Goal: Information Seeking & Learning: Learn about a topic

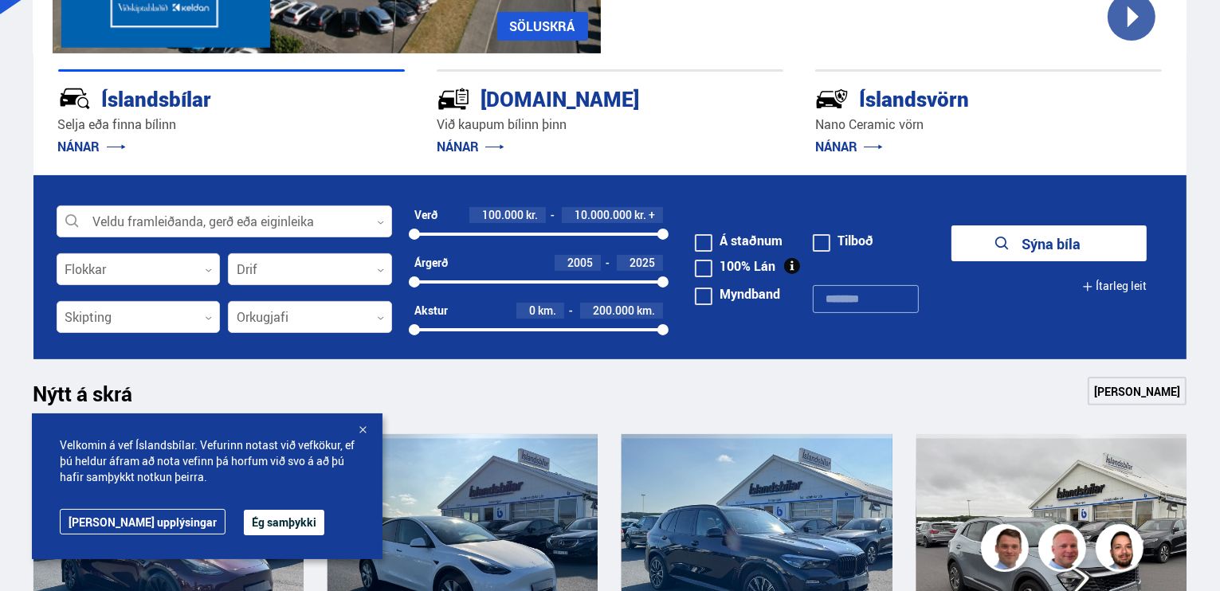
scroll to position [398, 0]
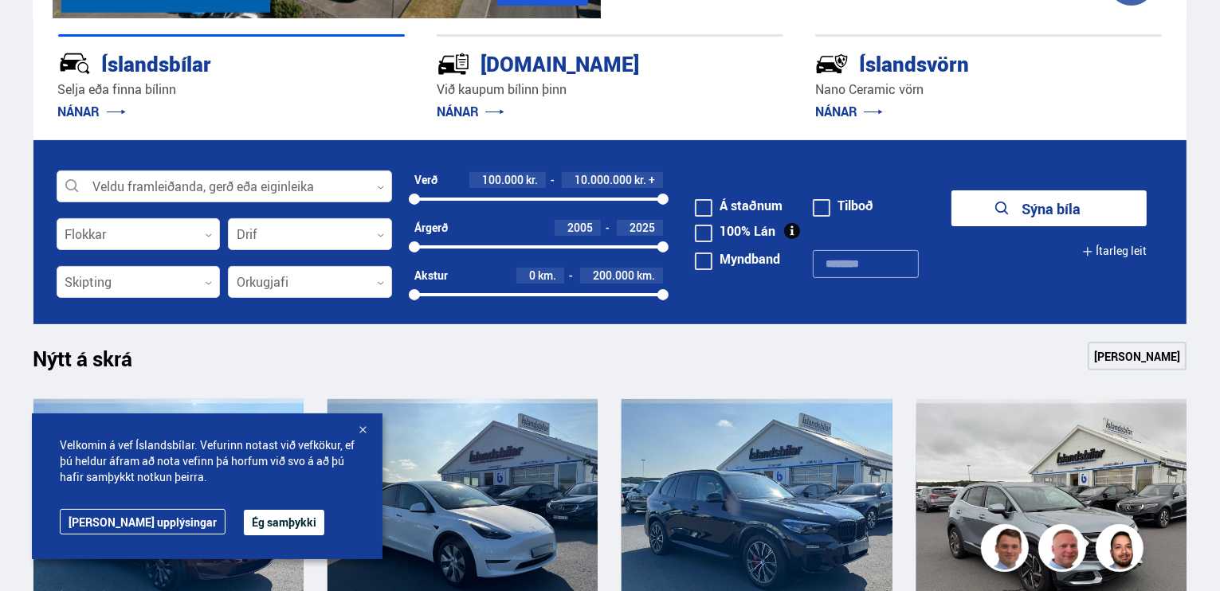
click at [244, 521] on button "Ég samþykki" at bounding box center [284, 522] width 80 height 25
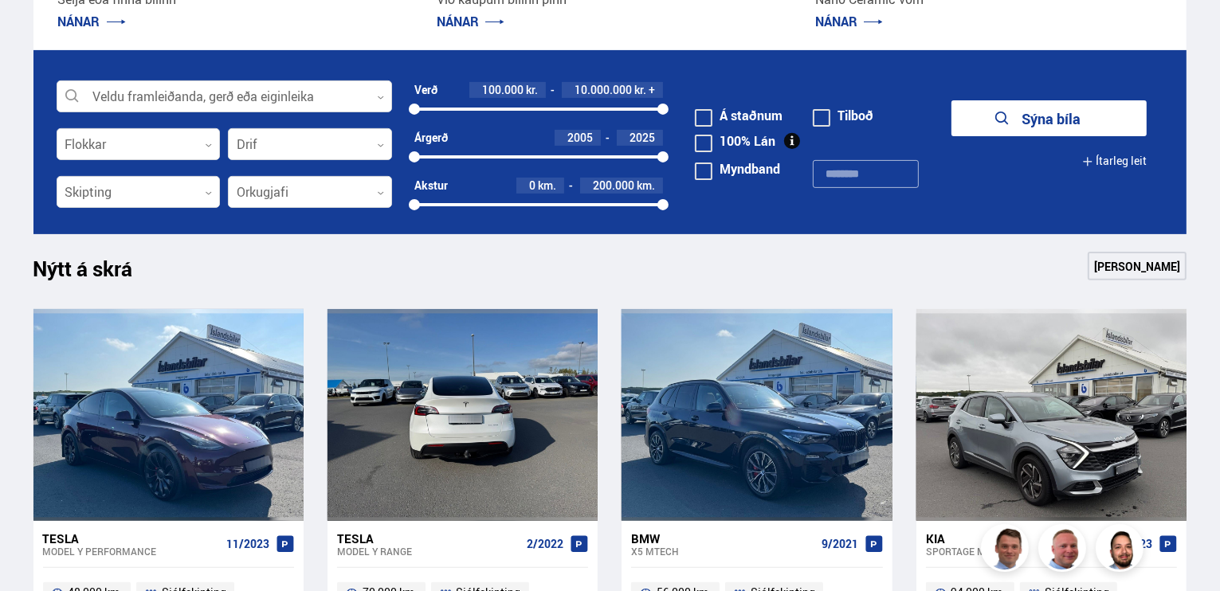
scroll to position [319, 0]
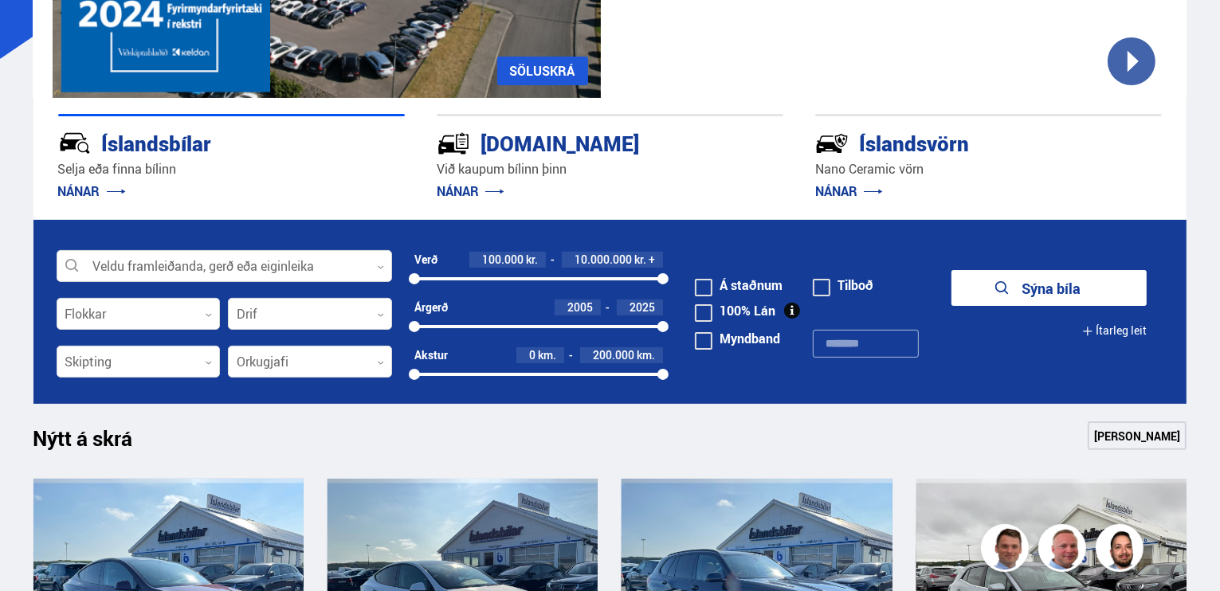
drag, startPoint x: 739, startPoint y: 283, endPoint x: 803, endPoint y: 294, distance: 64.7
click at [739, 283] on label "Á staðnum" at bounding box center [739, 285] width 88 height 13
click at [840, 286] on label "Tilboð" at bounding box center [842, 285] width 61 height 13
click at [1036, 291] on button "Sýna 15 bíla" at bounding box center [1048, 288] width 195 height 36
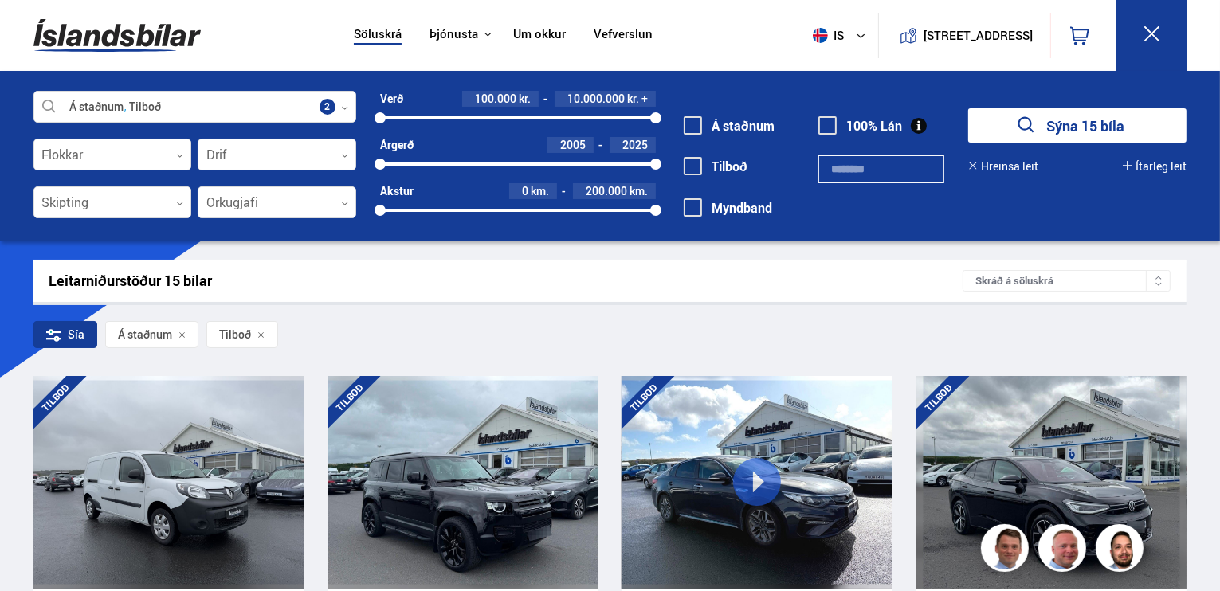
click at [723, 165] on label "Tilboð" at bounding box center [715, 166] width 64 height 14
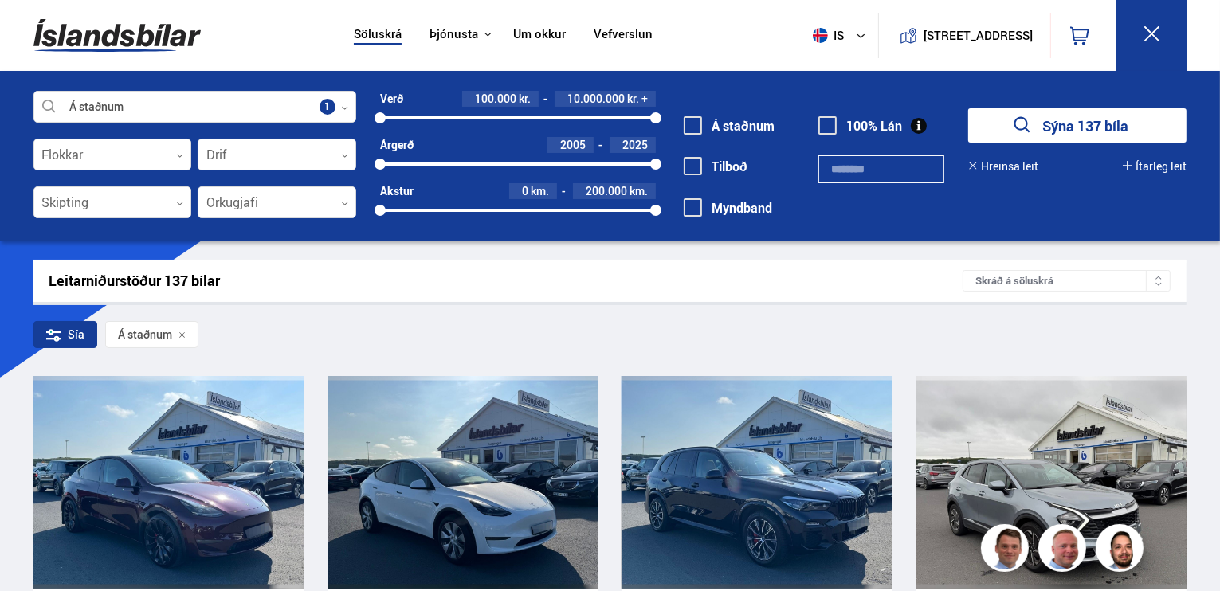
click at [1020, 123] on icon "submit" at bounding box center [1022, 125] width 23 height 23
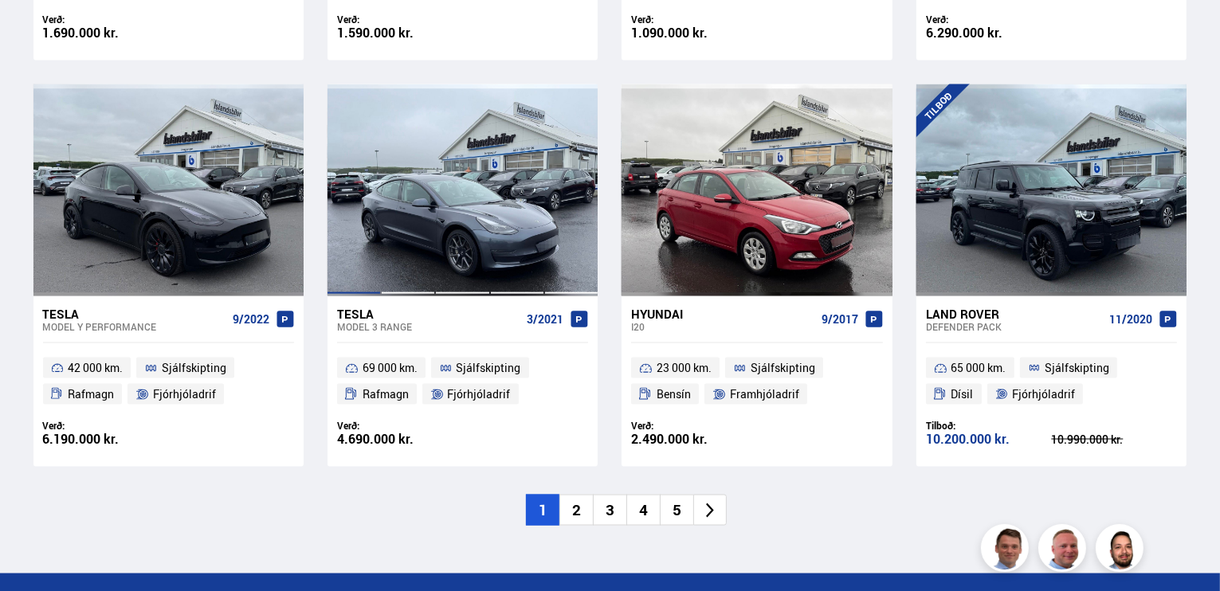
scroll to position [2469, 0]
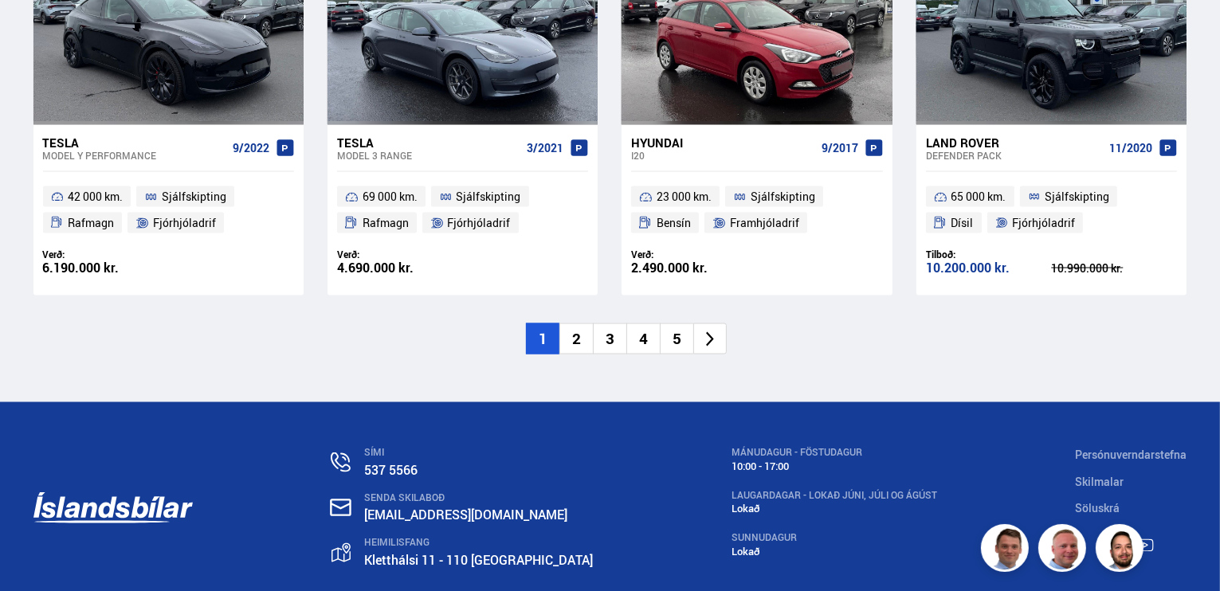
click at [578, 323] on li "2" at bounding box center [575, 338] width 33 height 31
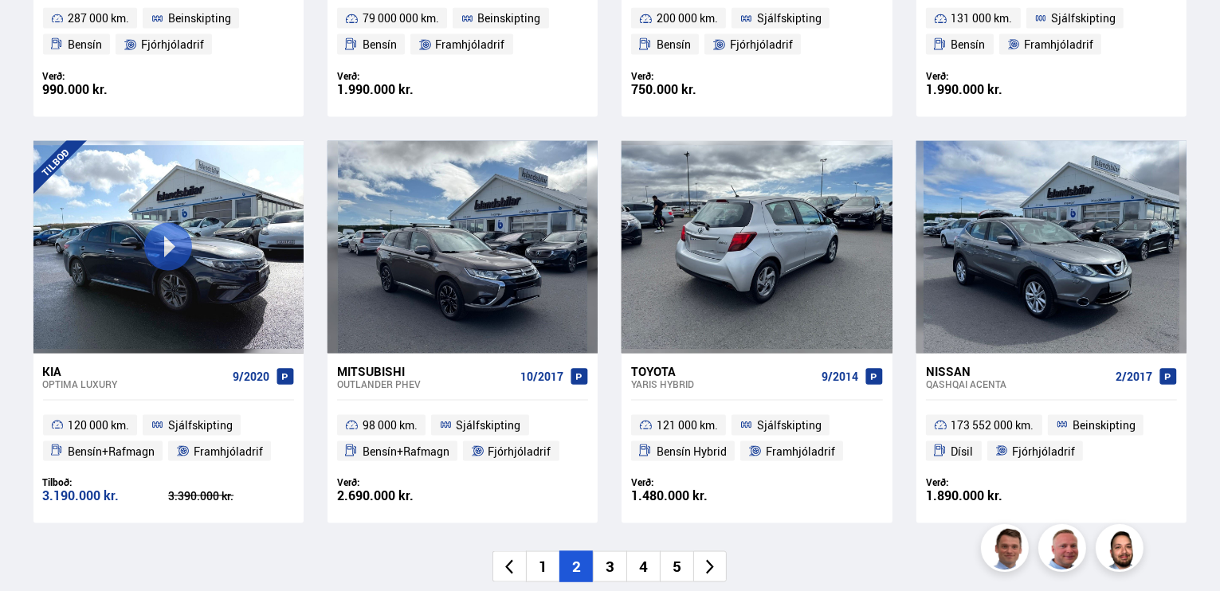
scroll to position [2310, 0]
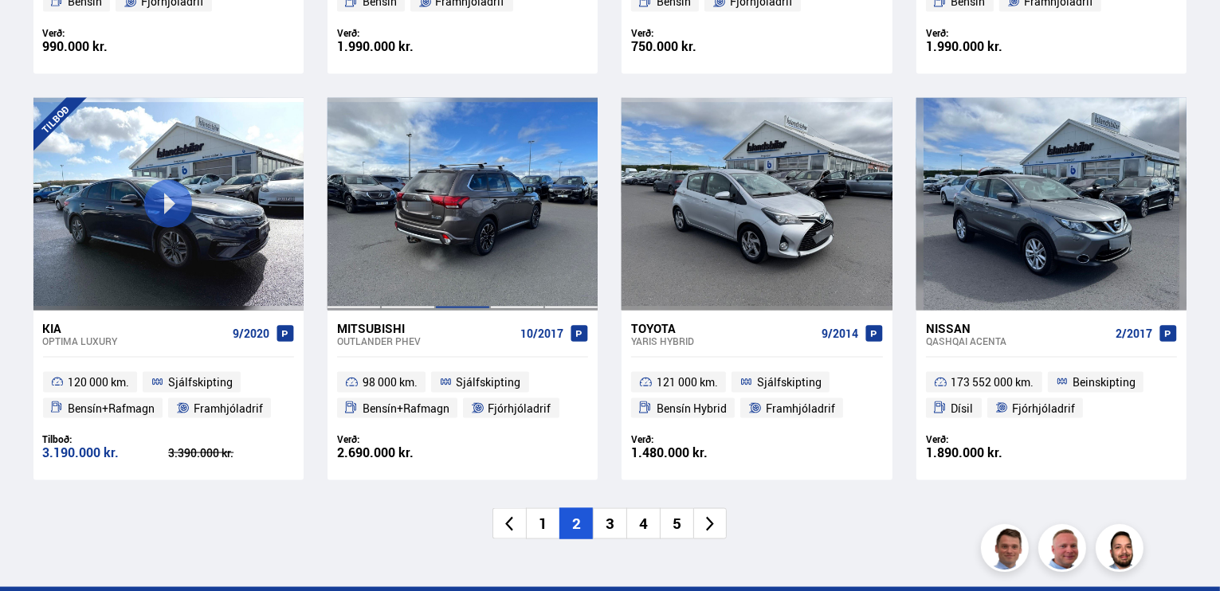
click at [477, 258] on div at bounding box center [462, 204] width 54 height 212
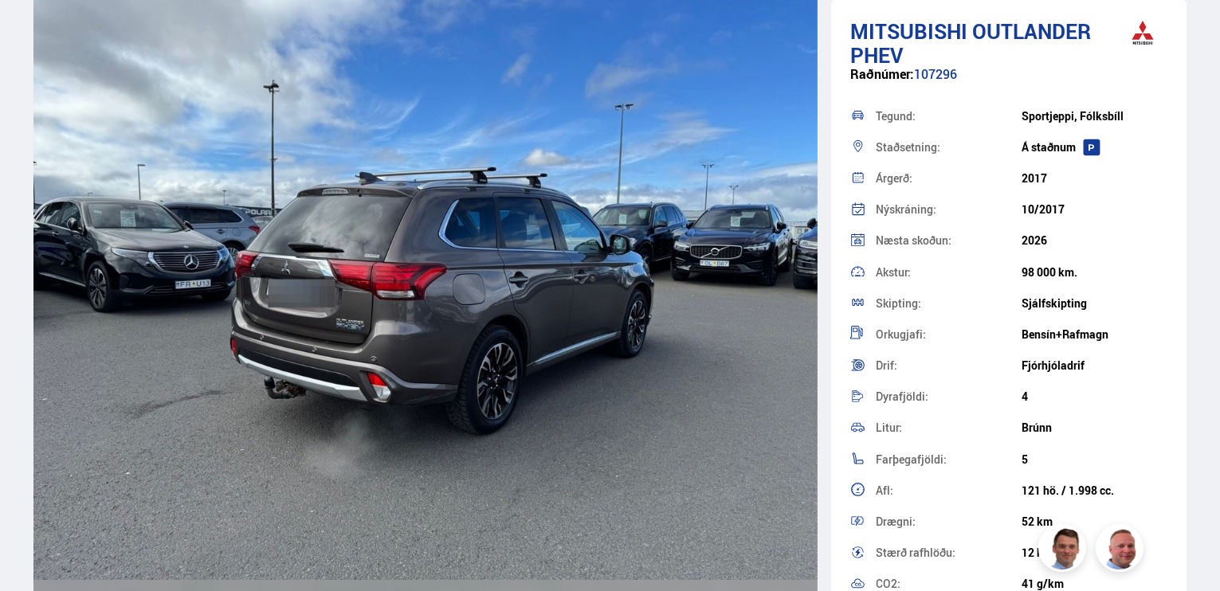
scroll to position [3346, 0]
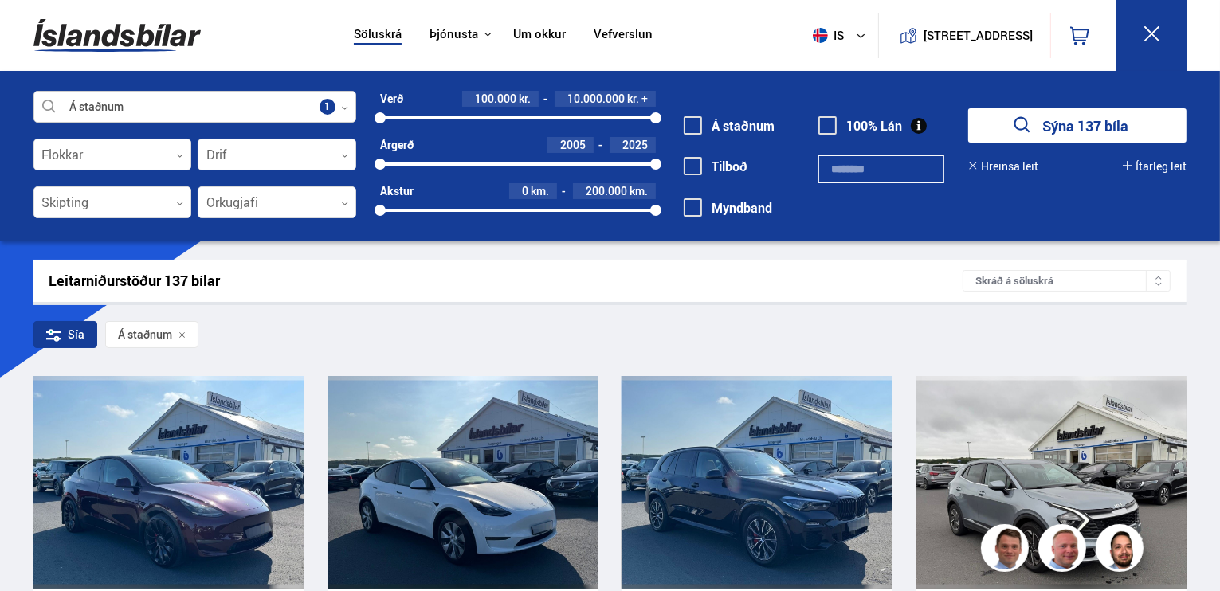
click at [241, 110] on div at bounding box center [194, 108] width 323 height 32
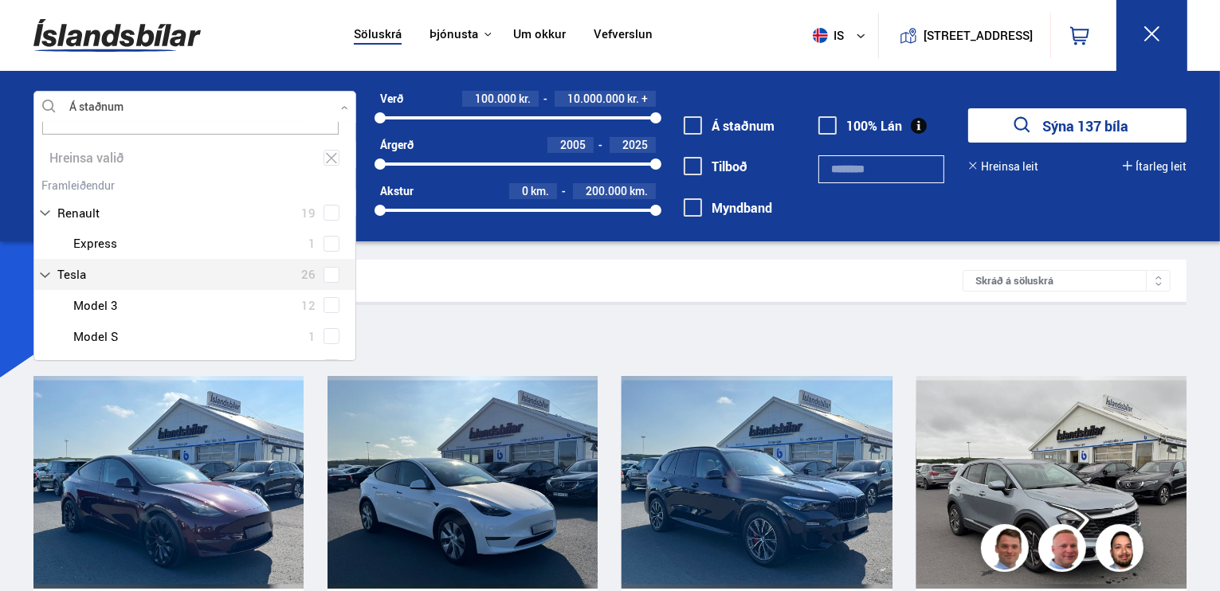
scroll to position [80, 0]
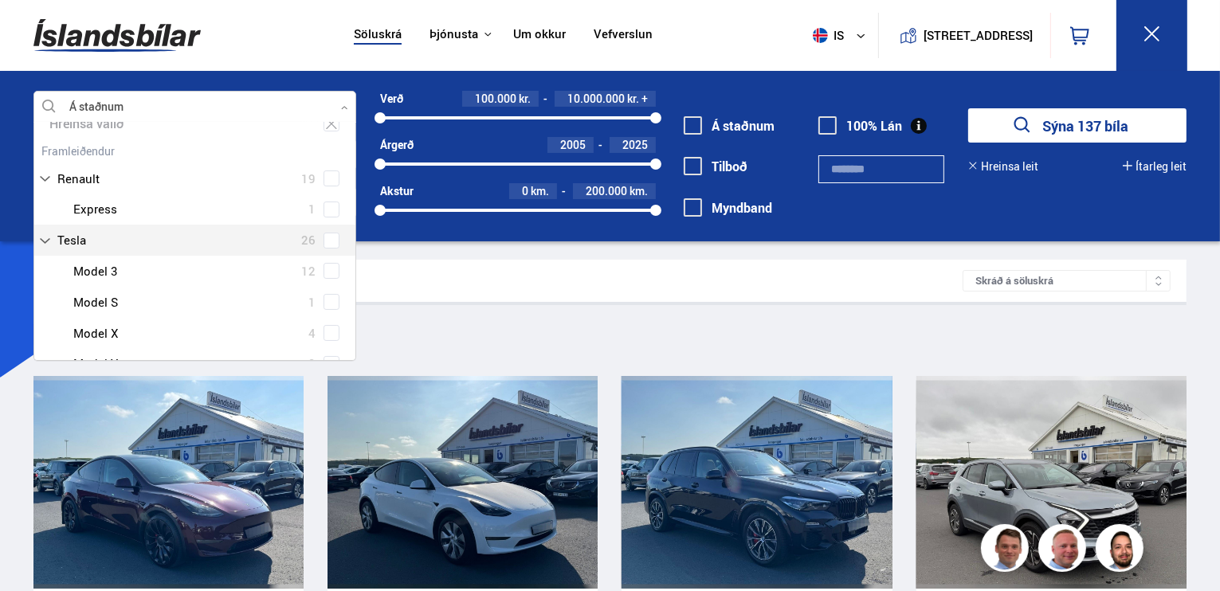
click at [335, 239] on span at bounding box center [331, 241] width 16 height 16
type input "***"
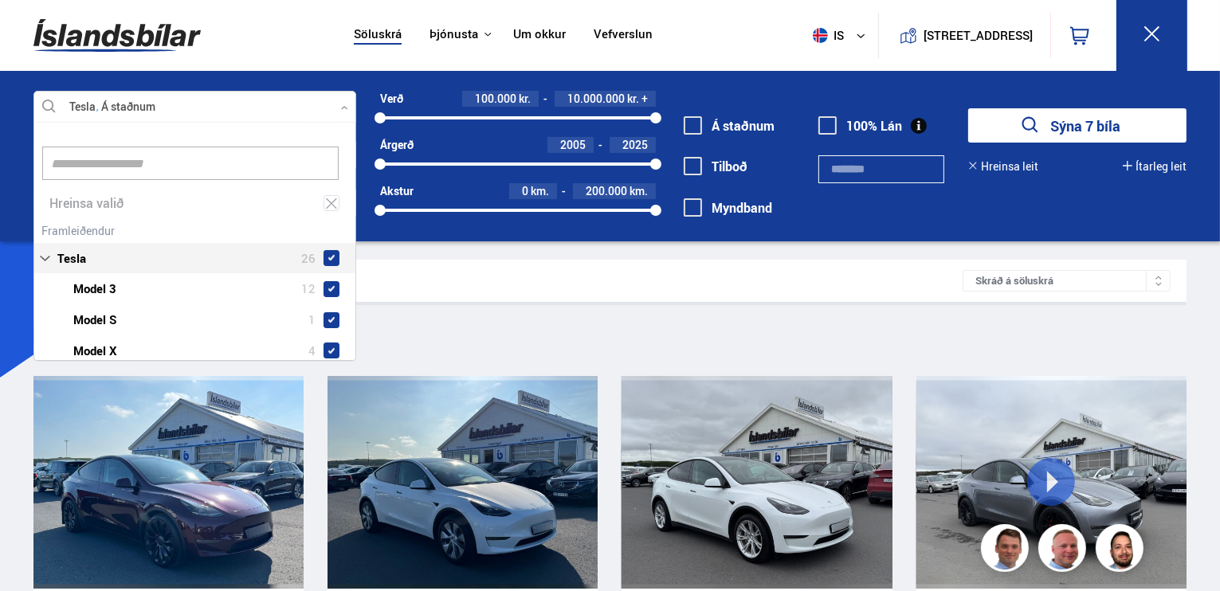
click at [695, 120] on span at bounding box center [692, 125] width 18 height 18
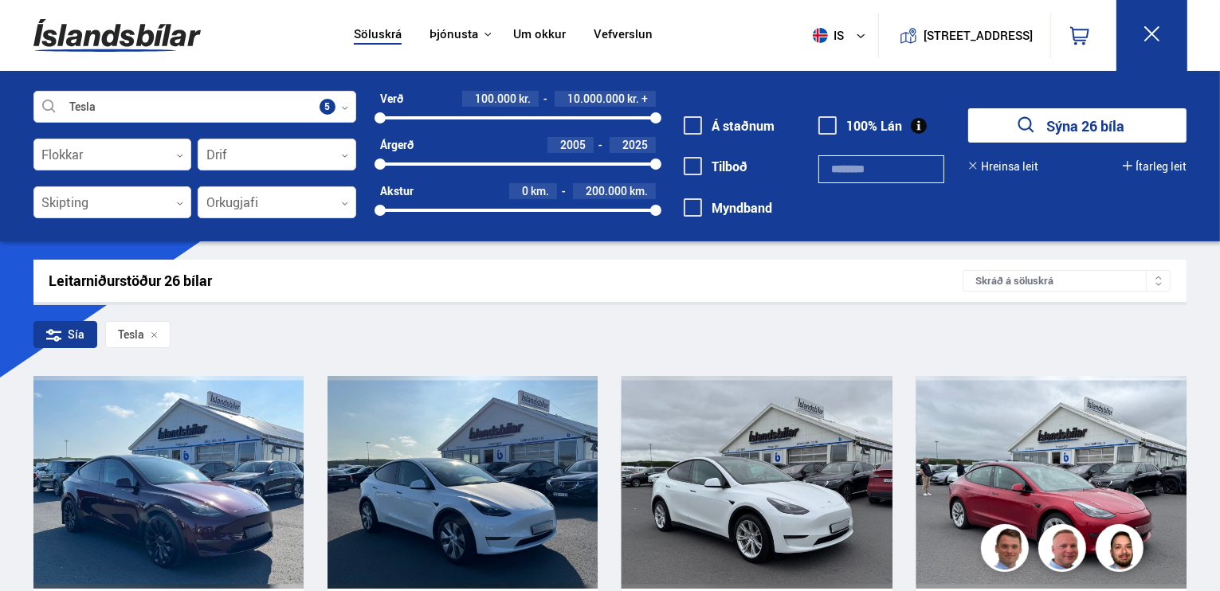
click at [1020, 119] on icon "submit" at bounding box center [1026, 125] width 16 height 16
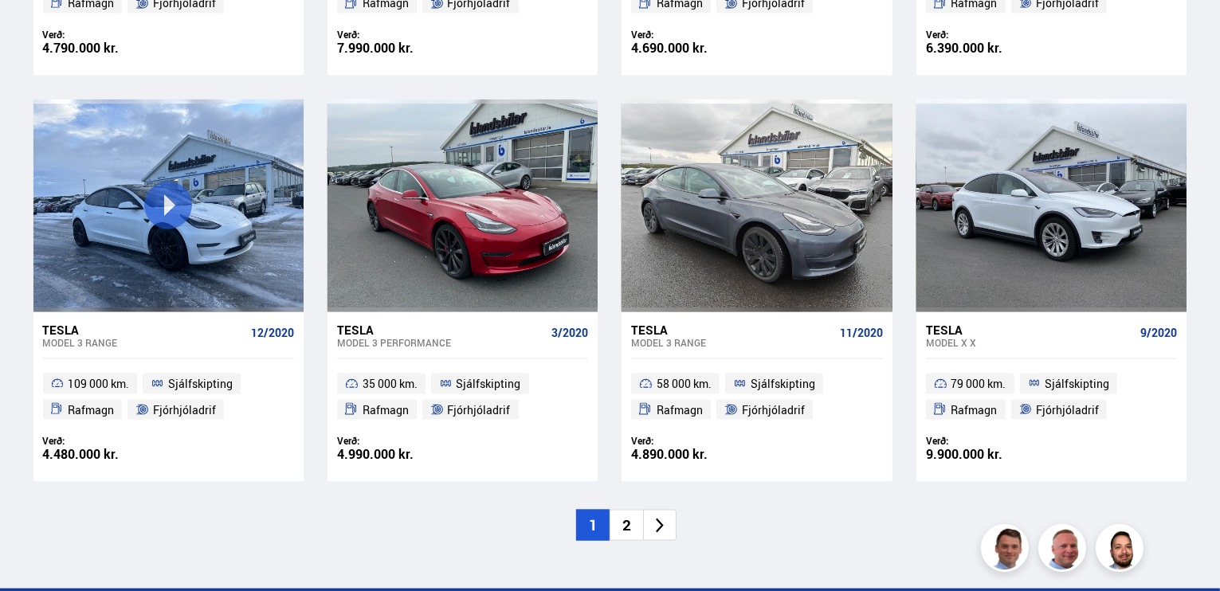
scroll to position [2310, 0]
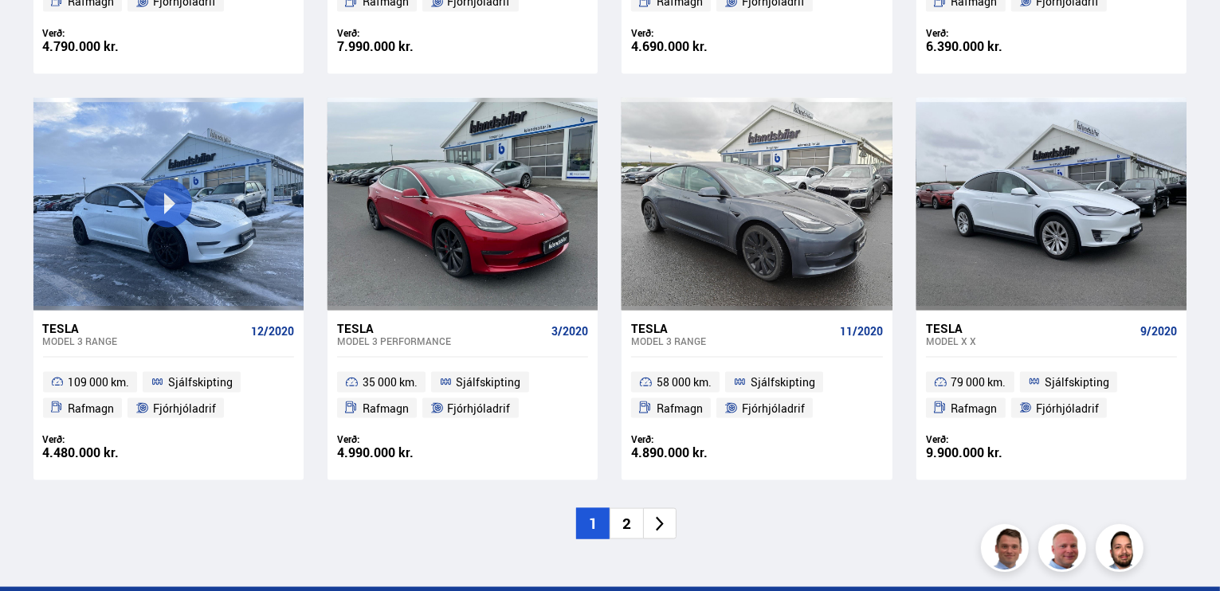
drag, startPoint x: 634, startPoint y: 523, endPoint x: 571, endPoint y: 448, distance: 97.8
click at [634, 523] on li "2" at bounding box center [625, 523] width 33 height 31
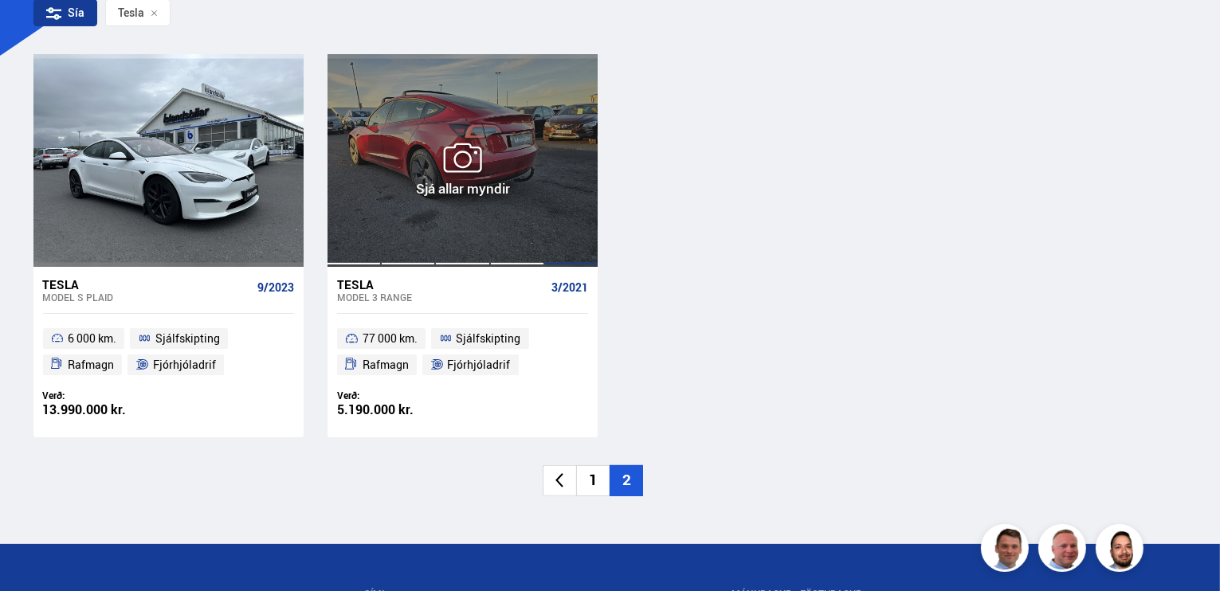
scroll to position [341, 0]
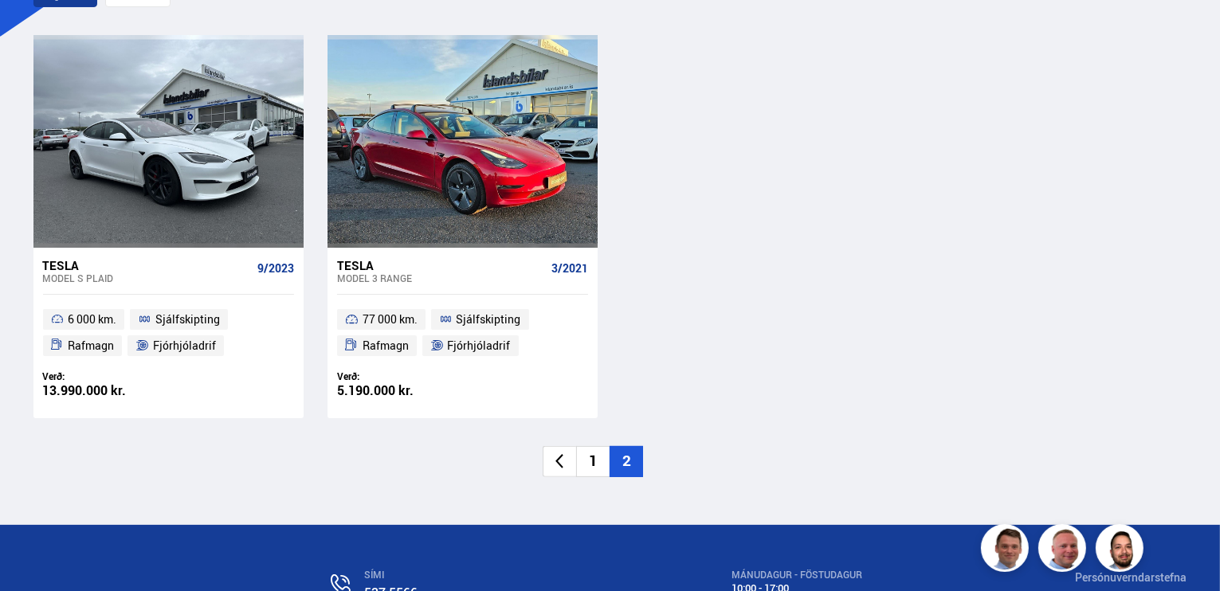
drag, startPoint x: 590, startPoint y: 463, endPoint x: 593, endPoint y: 436, distance: 27.2
click at [593, 463] on li "1" at bounding box center [592, 461] width 33 height 31
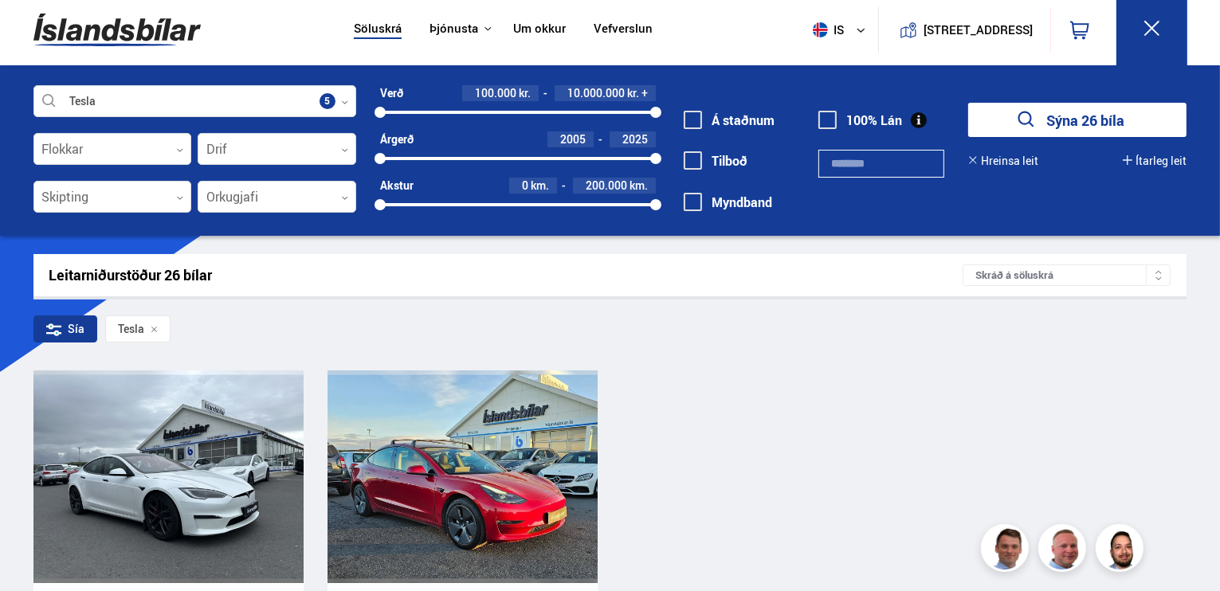
scroll to position [0, 0]
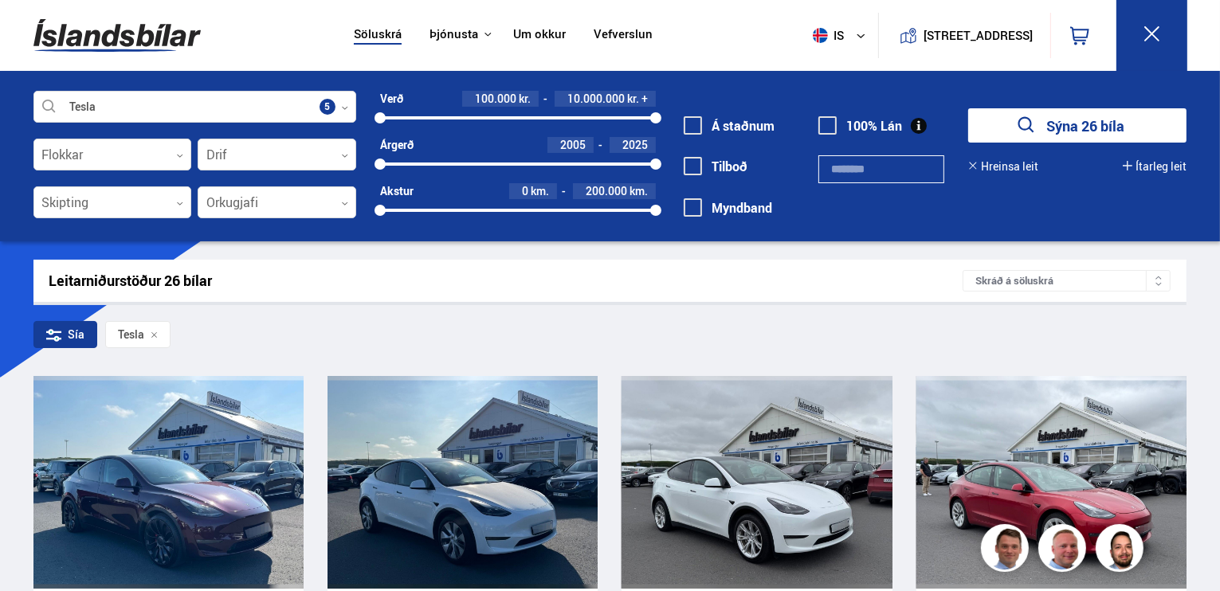
click at [527, 29] on link "Um okkur" at bounding box center [539, 35] width 53 height 17
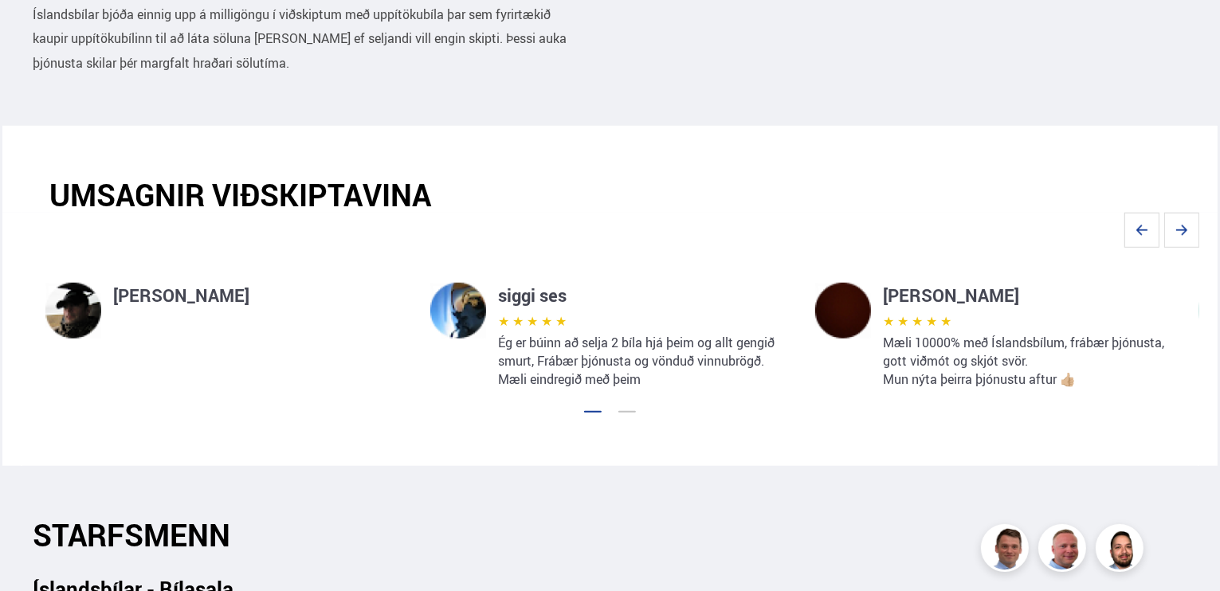
scroll to position [1115, 0]
